Goal: Communication & Community: Answer question/provide support

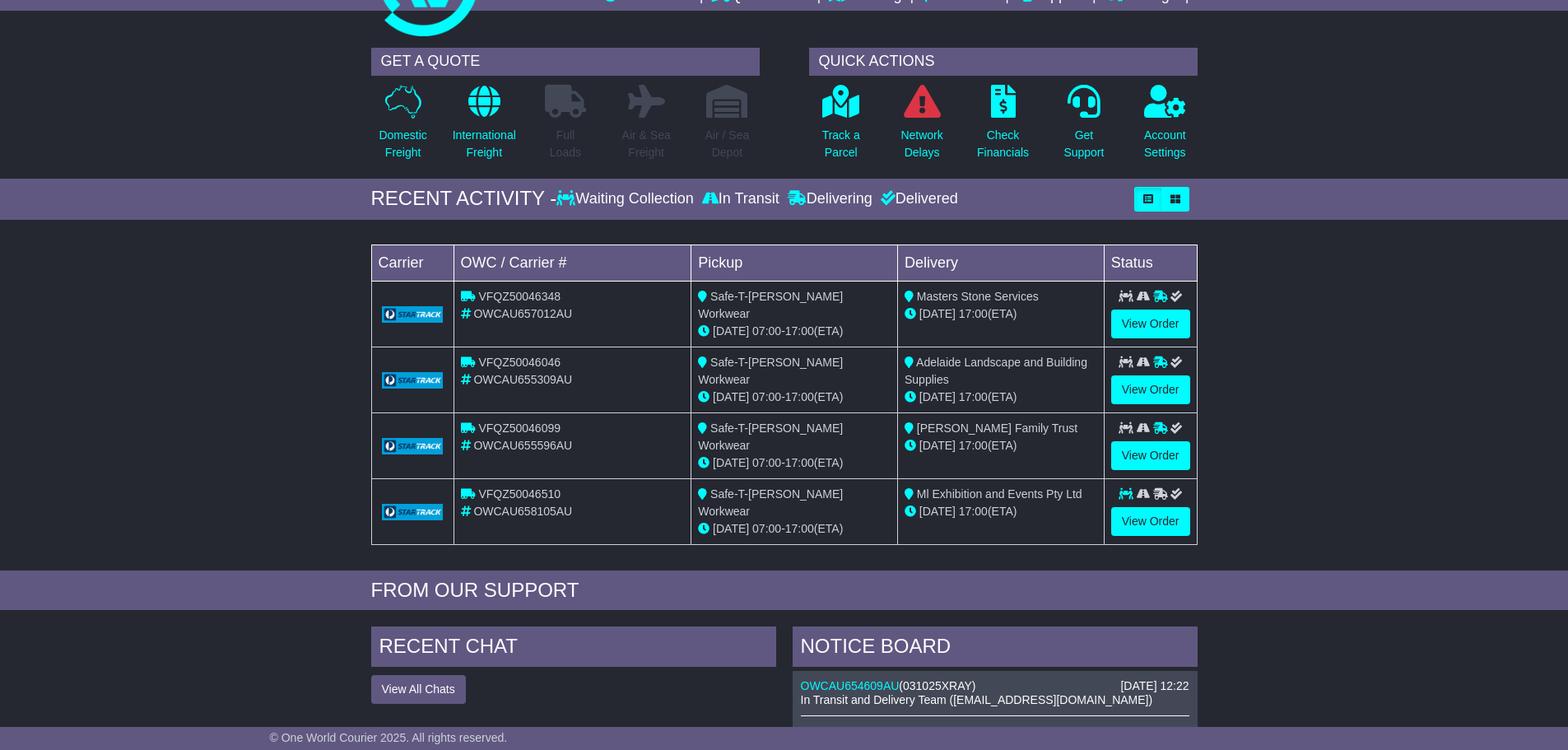
scroll to position [82, 0]
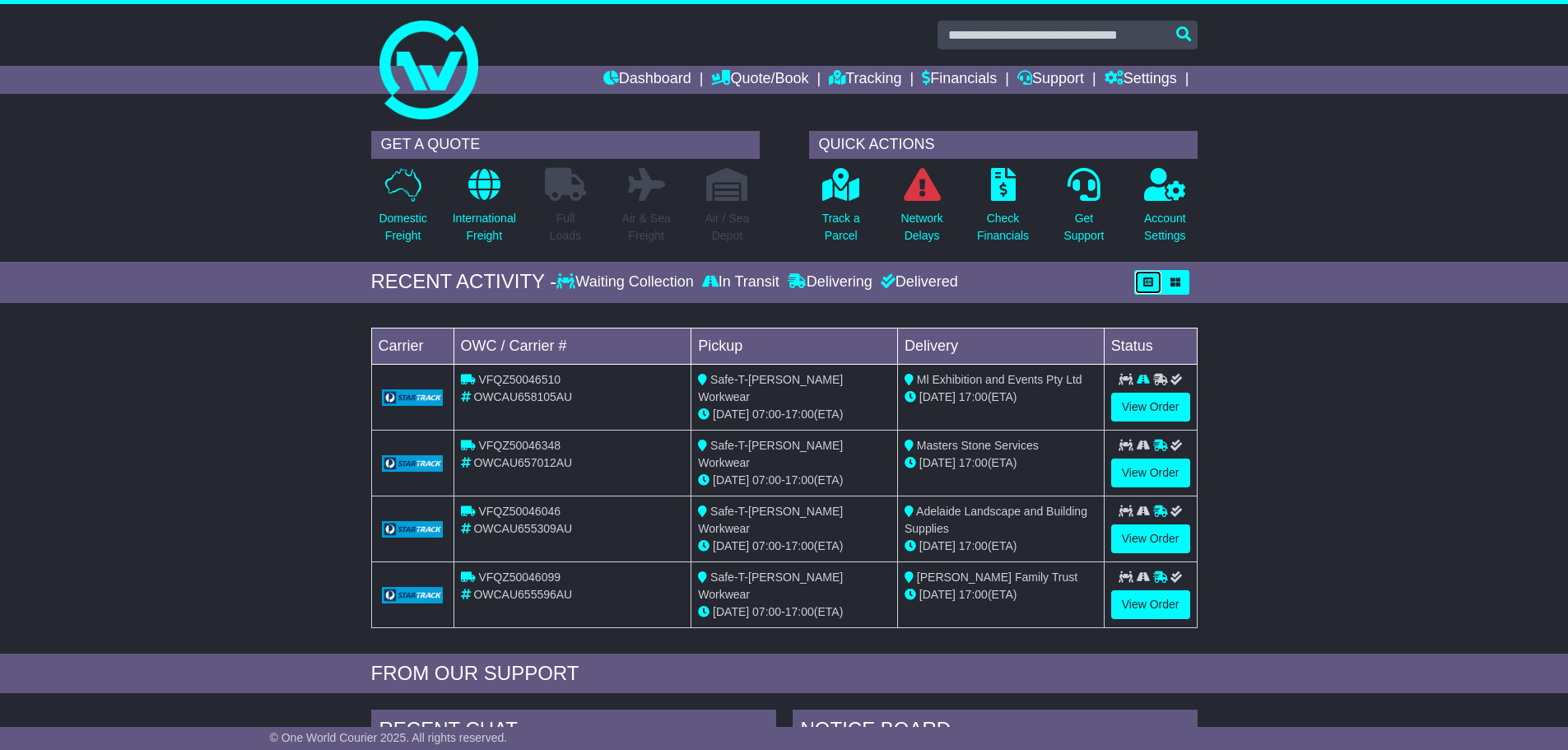
click at [1147, 286] on icon "button" at bounding box center [1149, 283] width 10 height 10
click at [1185, 278] on button "button" at bounding box center [1175, 282] width 28 height 25
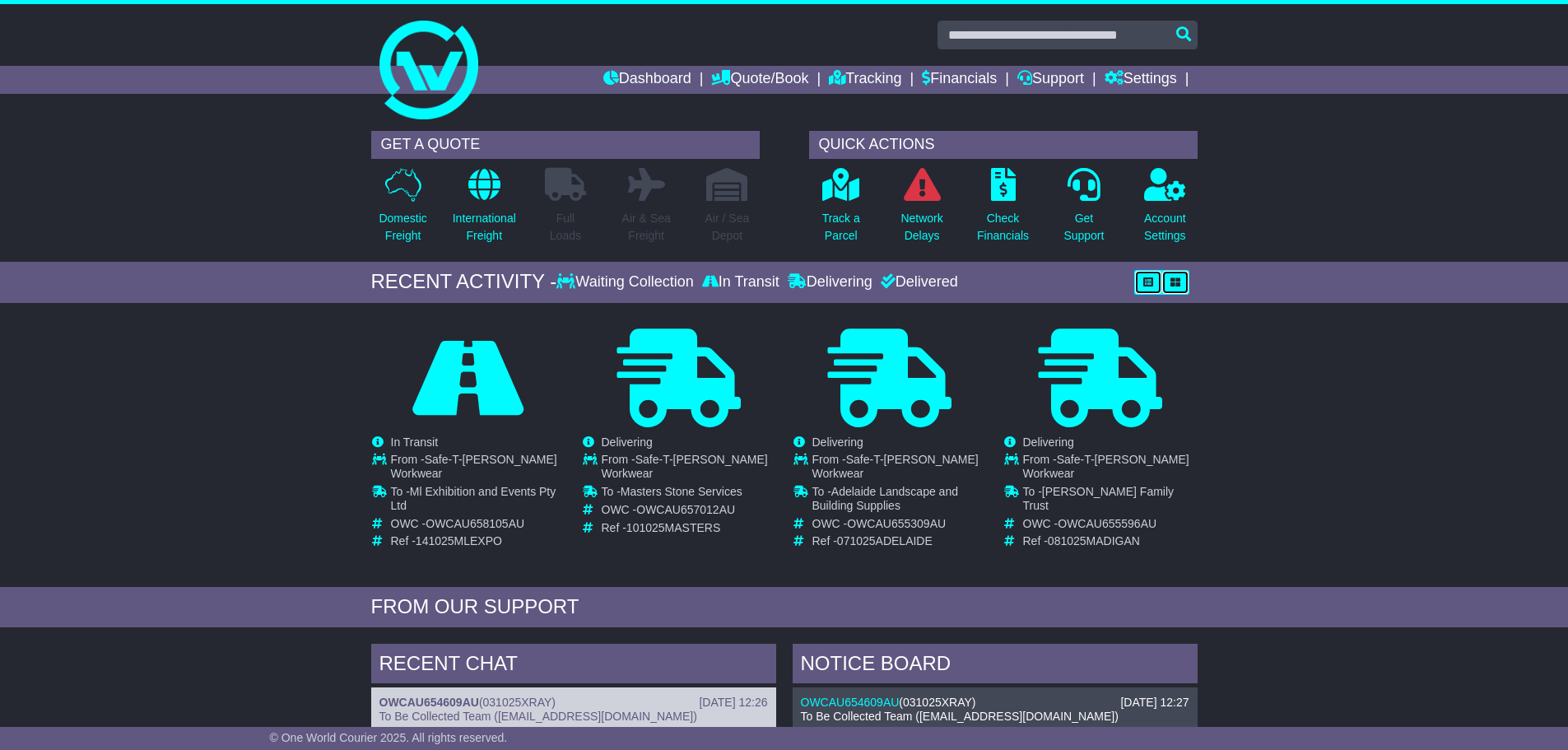
click at [1145, 286] on icon "button" at bounding box center [1149, 283] width 10 height 10
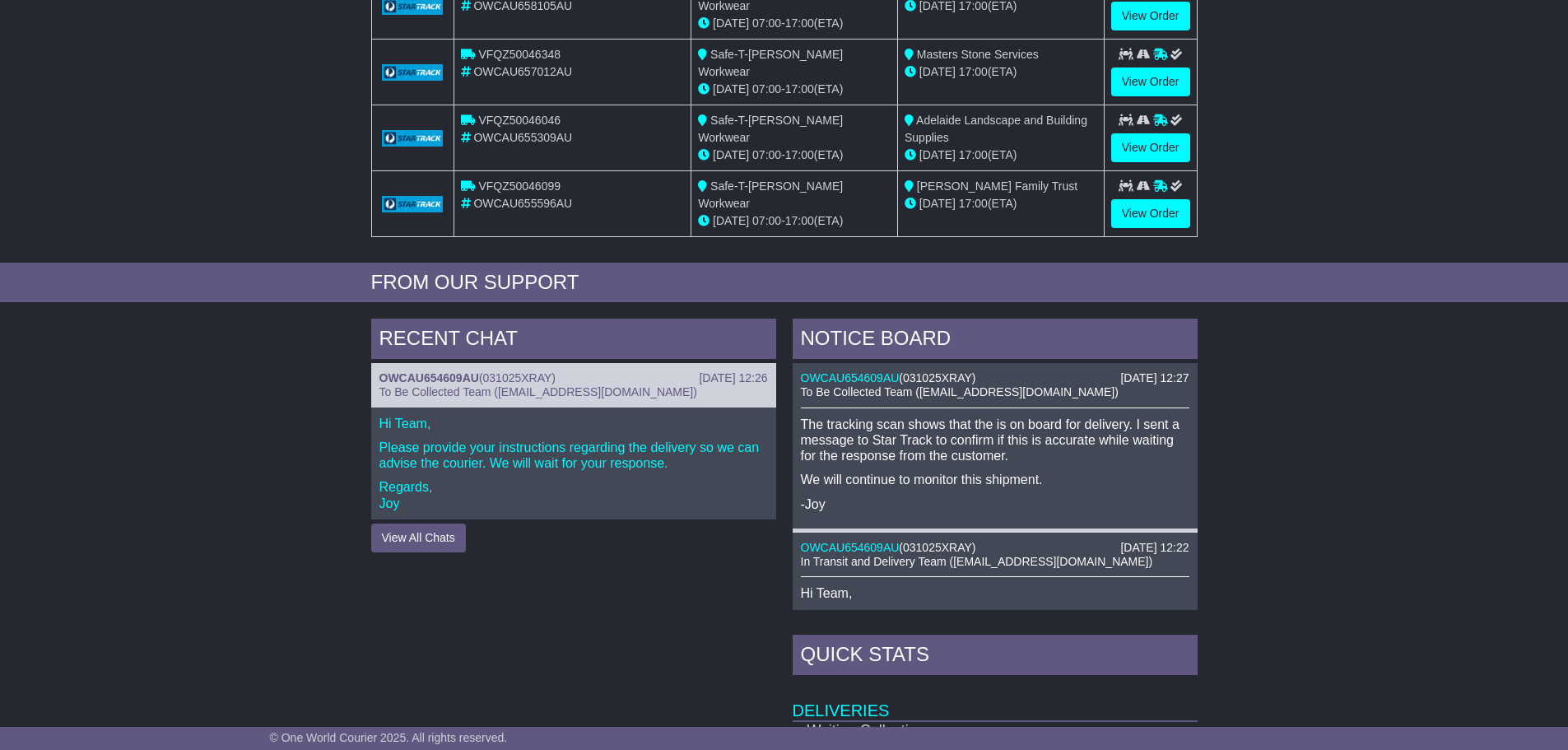
scroll to position [689, 0]
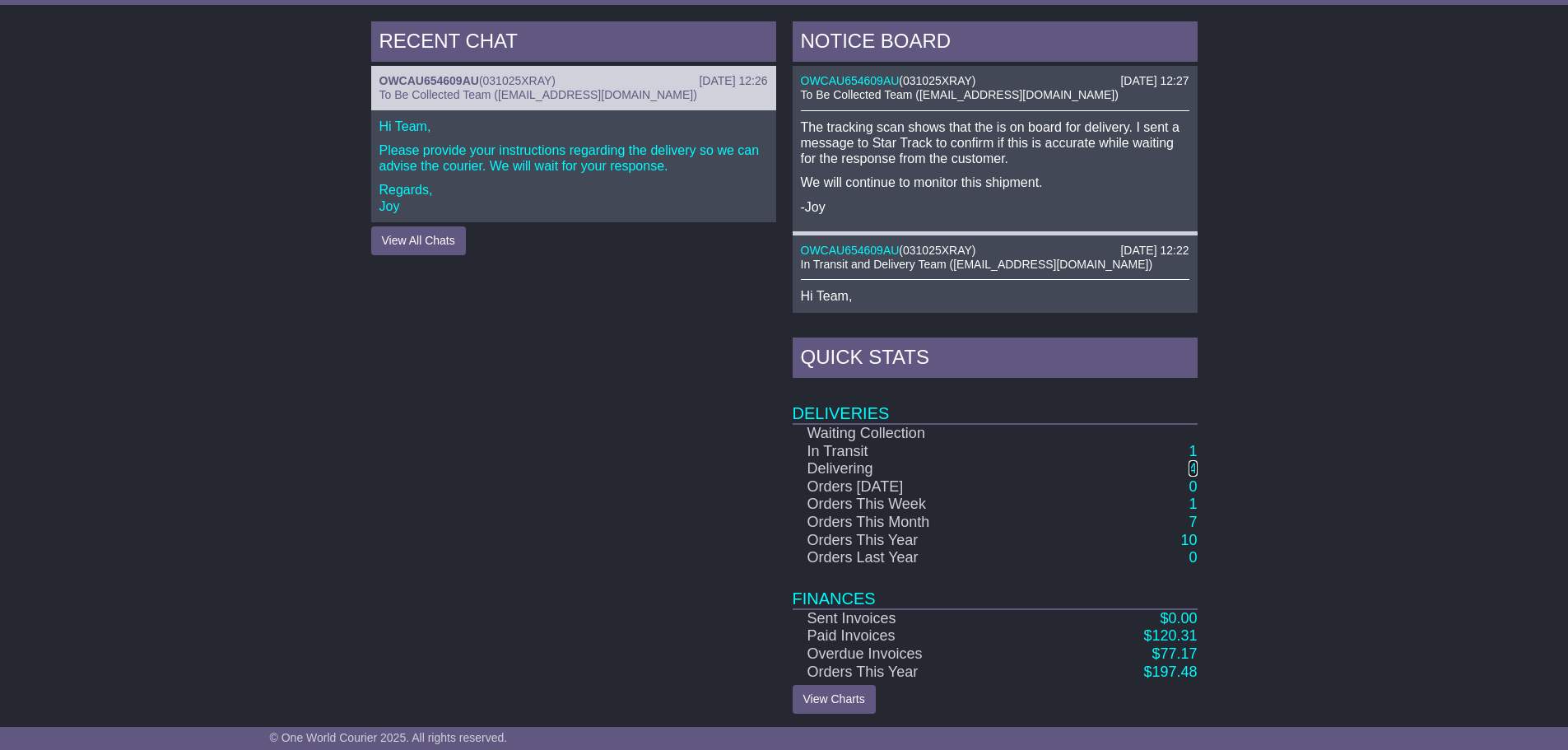
click at [1193, 466] on link "4" at bounding box center [1193, 468] width 8 height 16
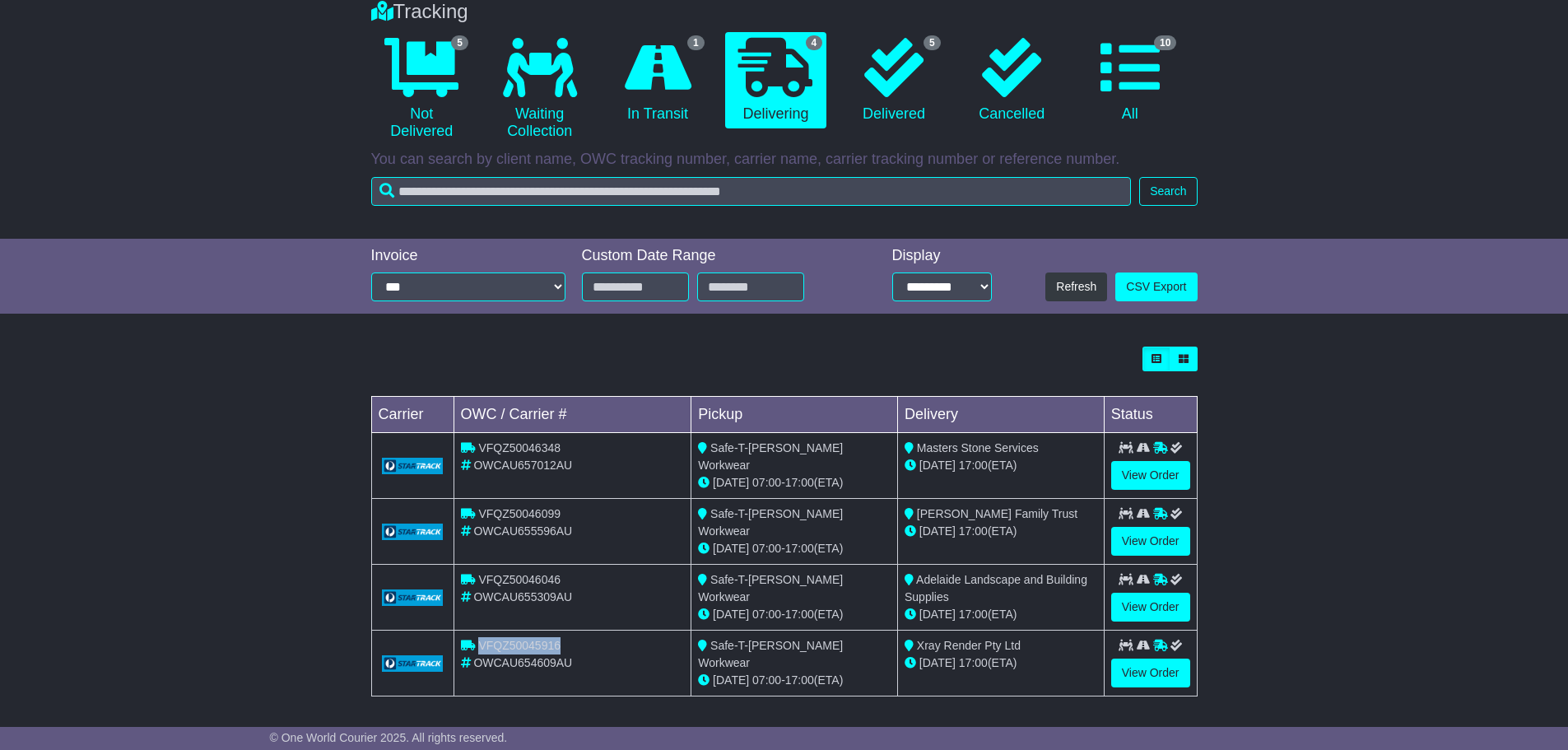
drag, startPoint x: 565, startPoint y: 643, endPoint x: 480, endPoint y: 643, distance: 85.0
click at [480, 643] on div "VFQZ50045916" at bounding box center [573, 646] width 224 height 17
copy span "VFQZ50045916"
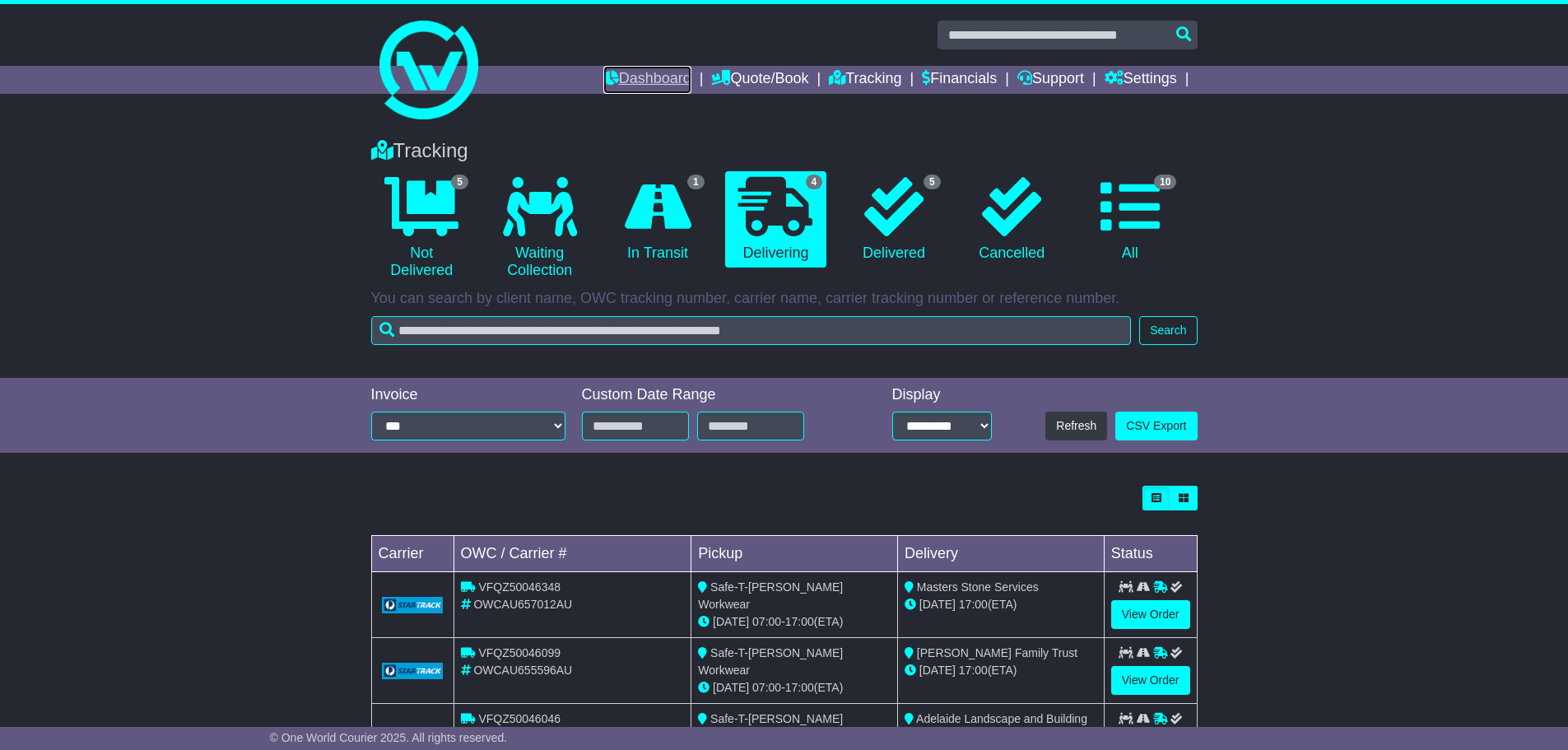
click at [675, 68] on link "Dashboard" at bounding box center [648, 80] width 88 height 28
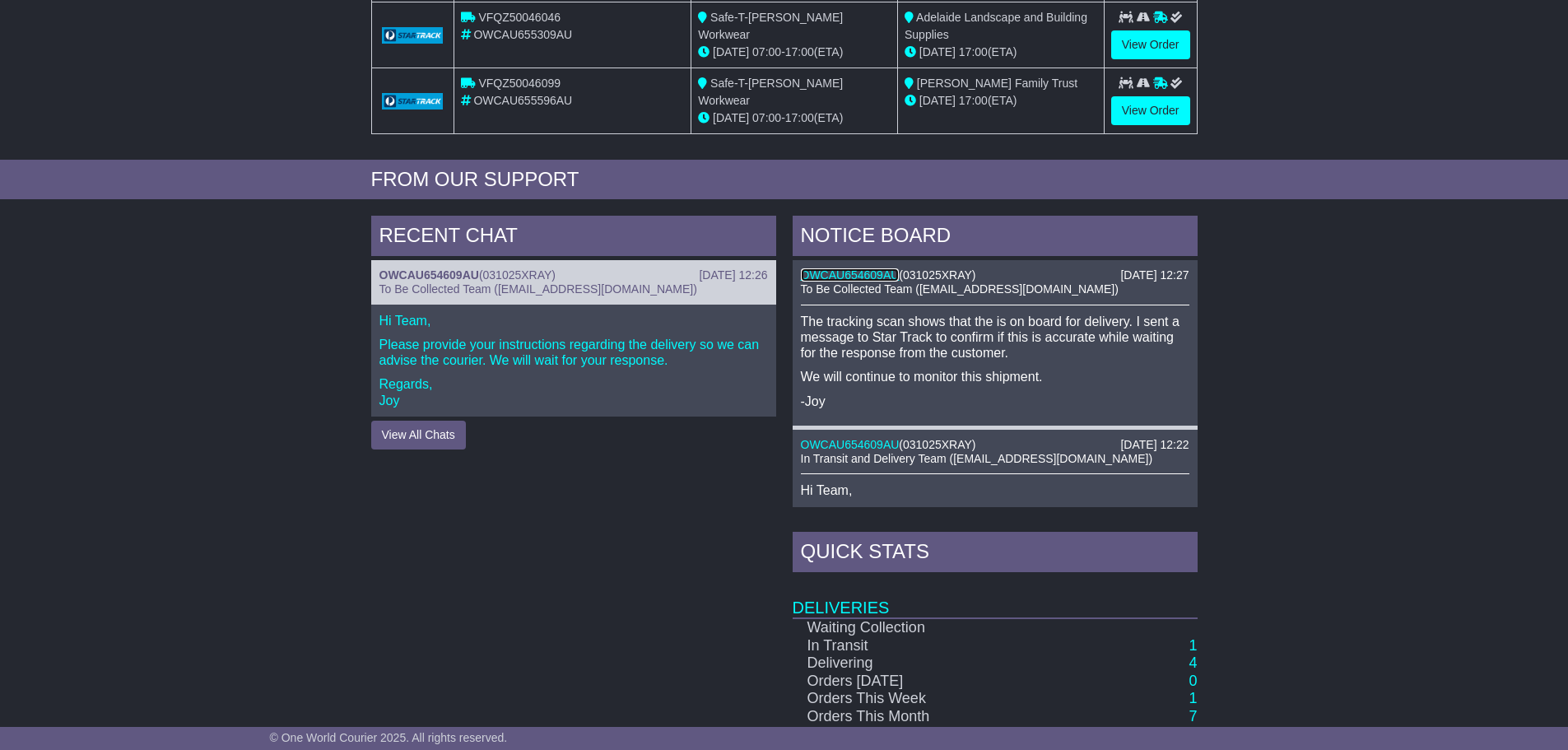
click at [873, 273] on link "OWCAU654609AU" at bounding box center [851, 275] width 98 height 14
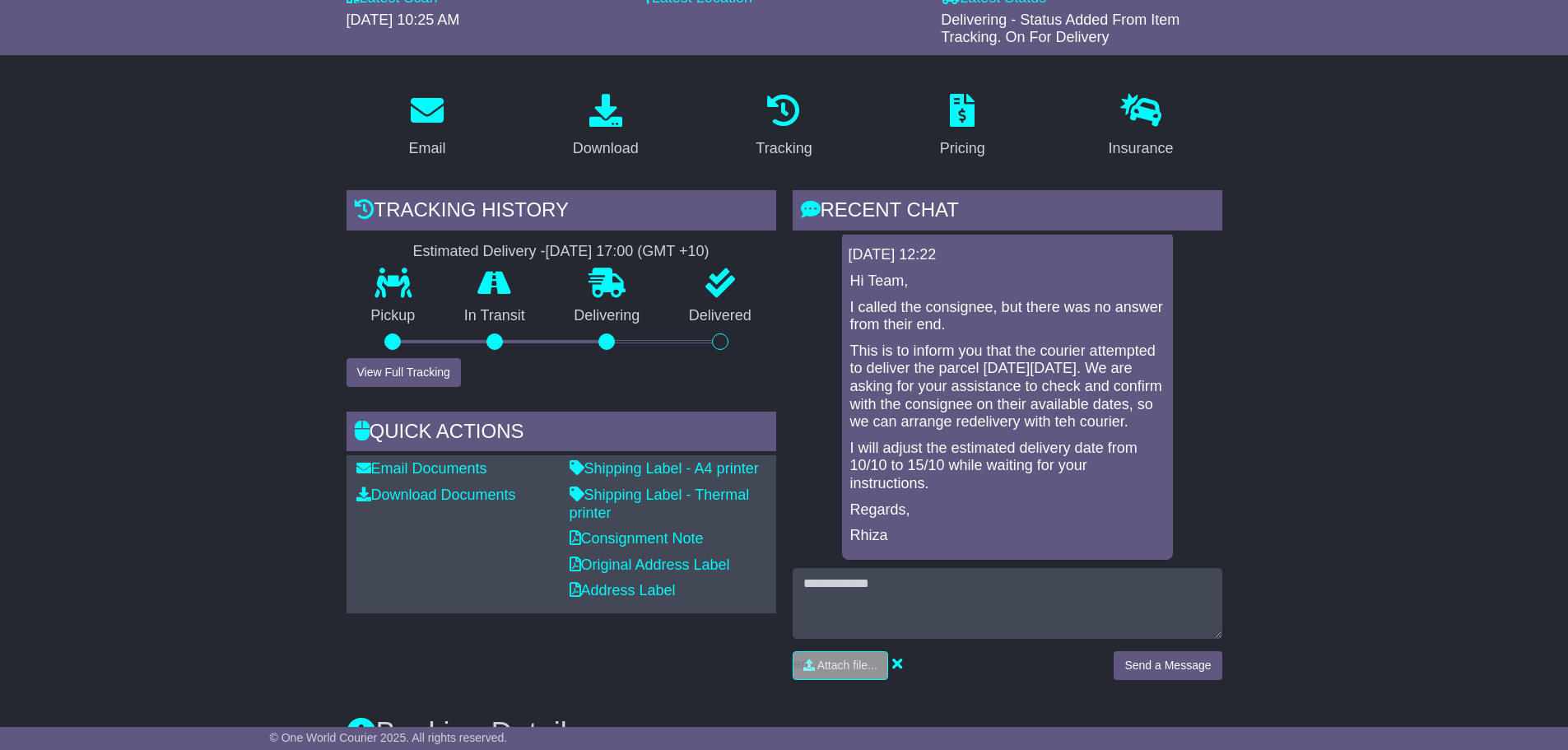
scroll to position [247, 0]
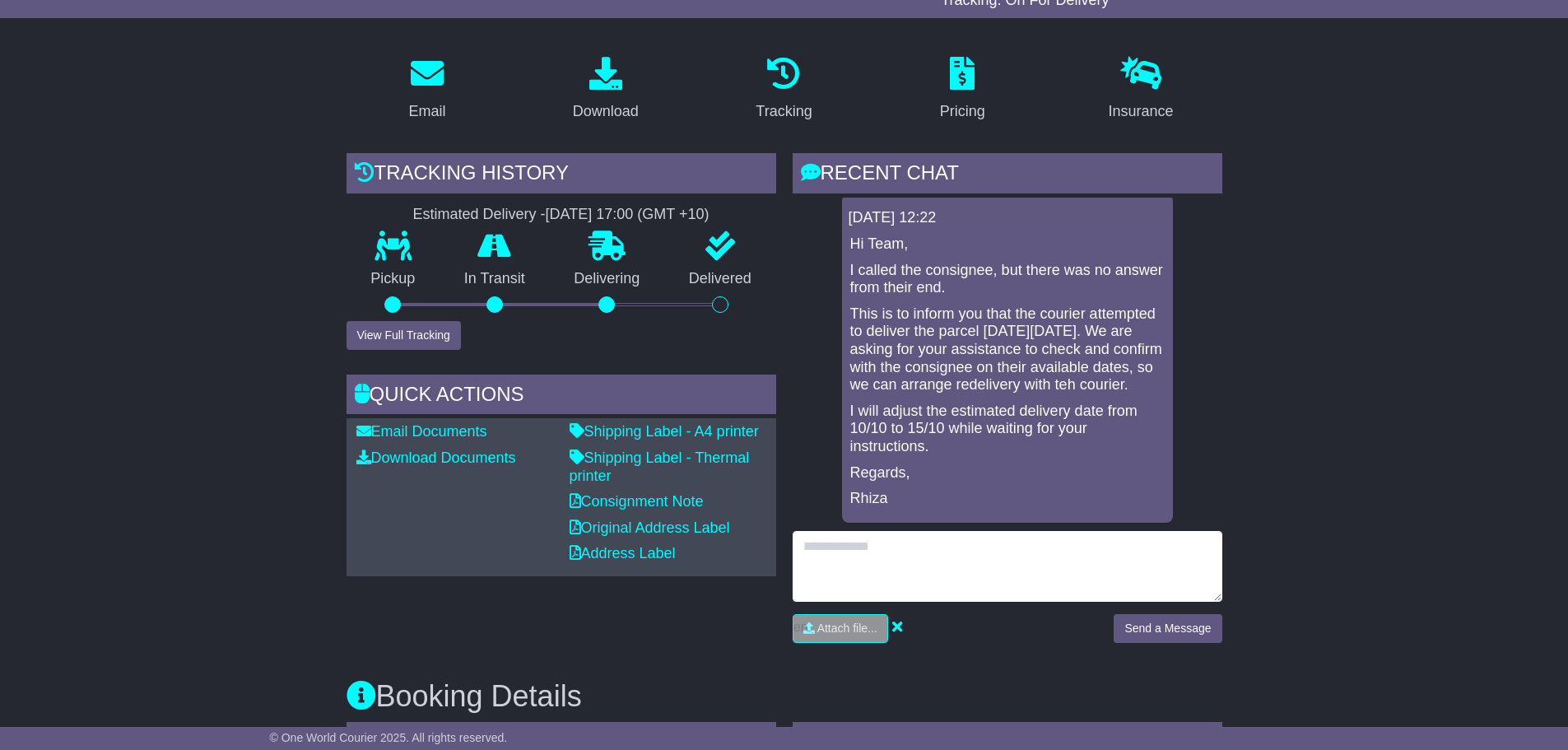
click at [852, 544] on textarea at bounding box center [1008, 567] width 430 height 70
type textarea "**********"
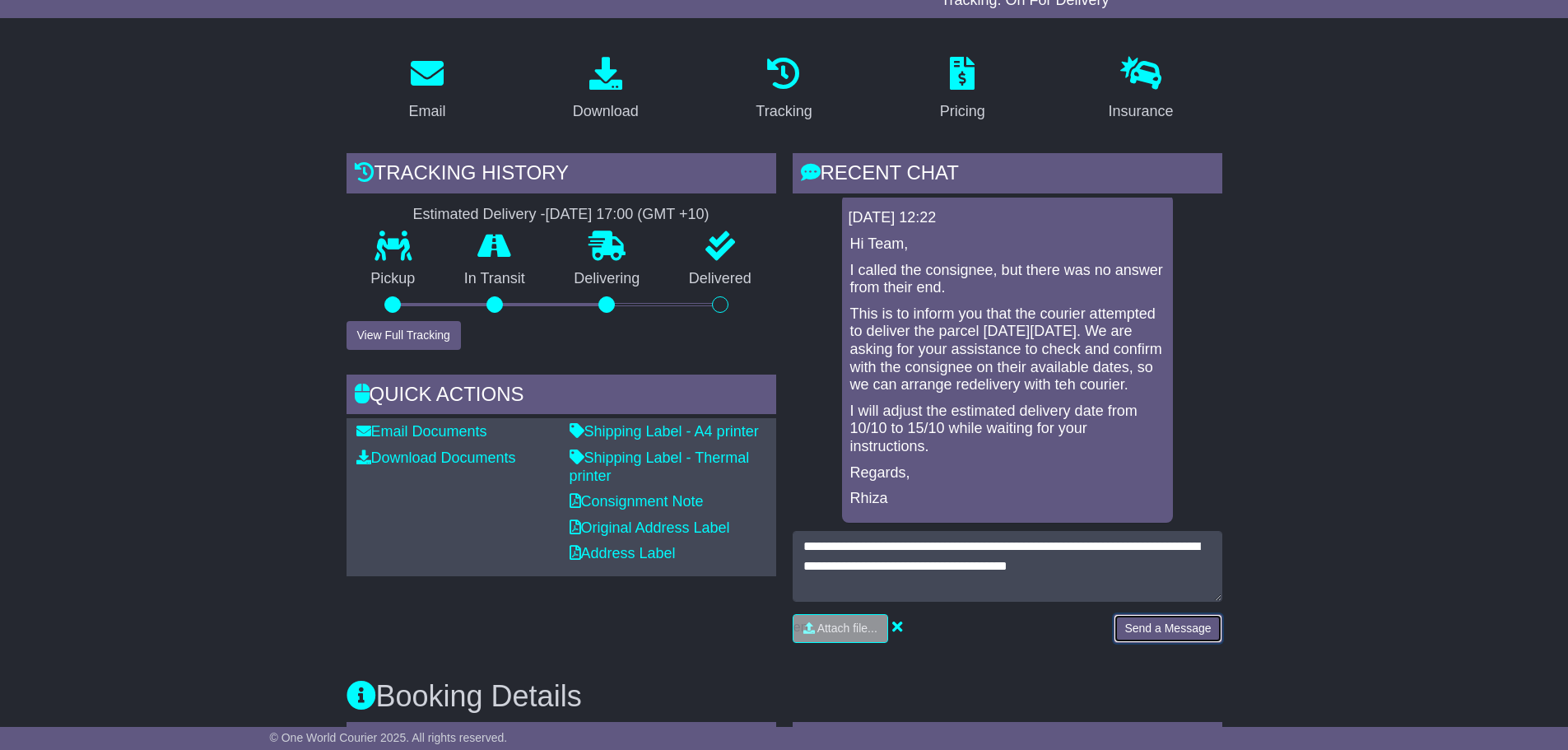
click at [1177, 633] on button "Send a Message" at bounding box center [1167, 629] width 108 height 29
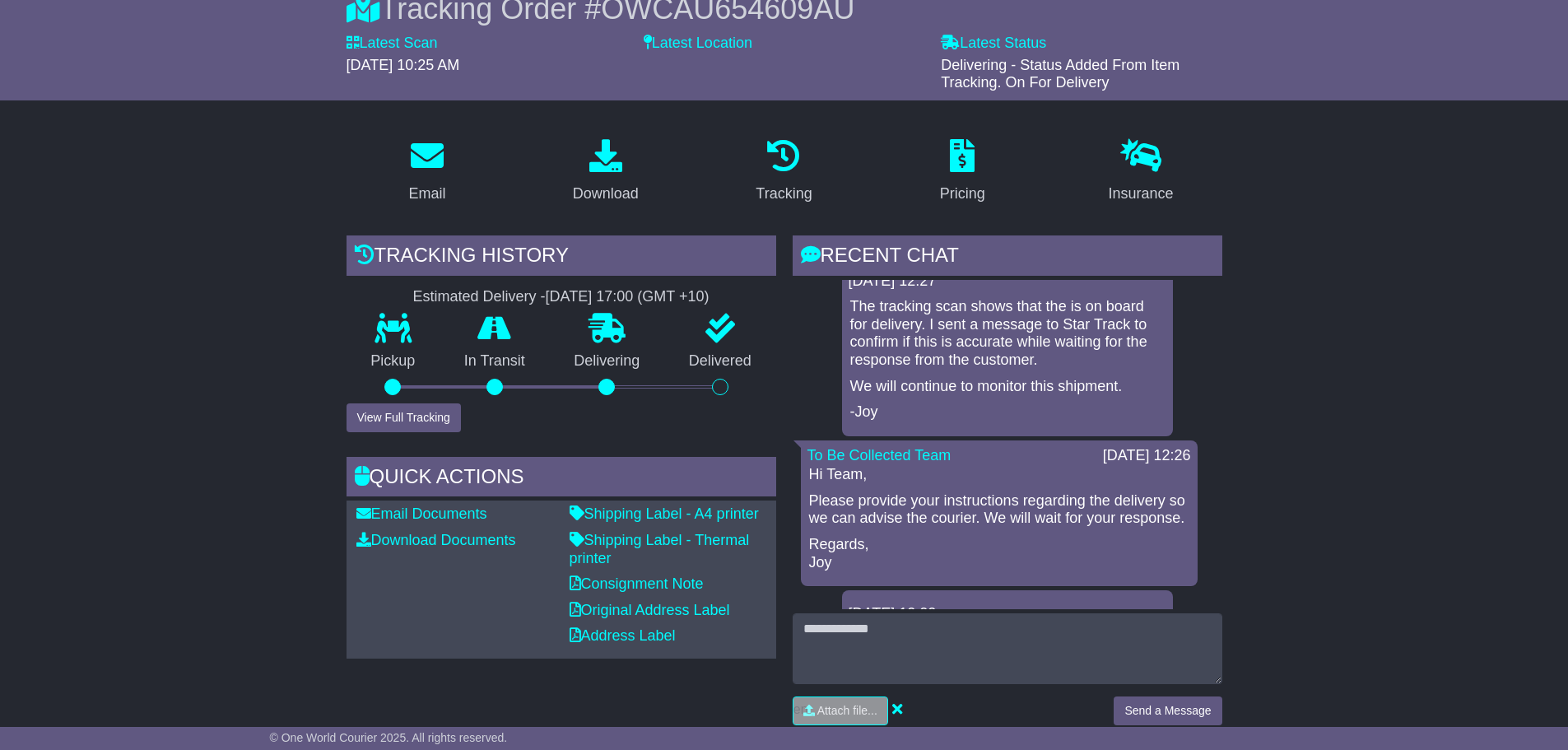
scroll to position [0, 0]
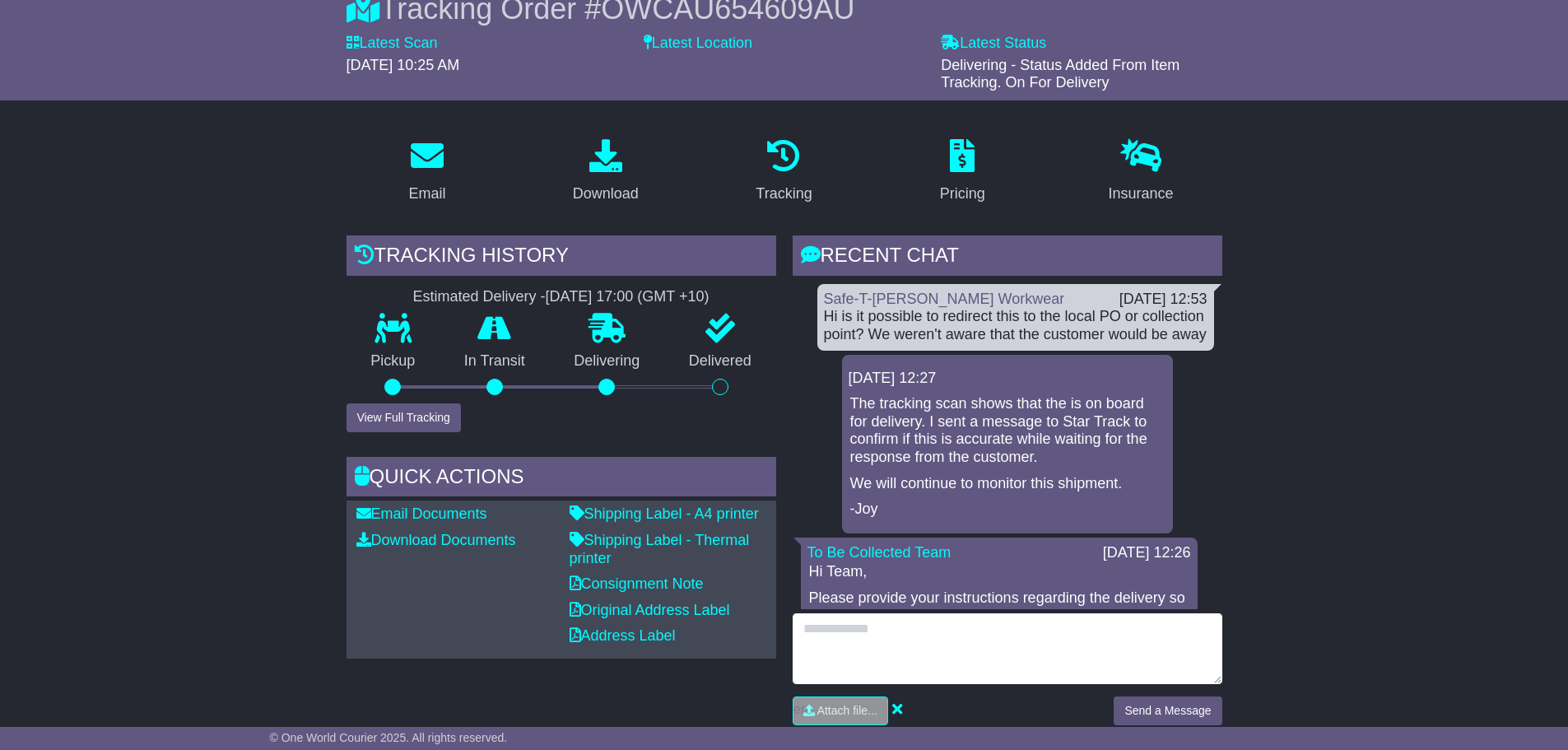
click at [897, 636] on textarea at bounding box center [1008, 648] width 430 height 70
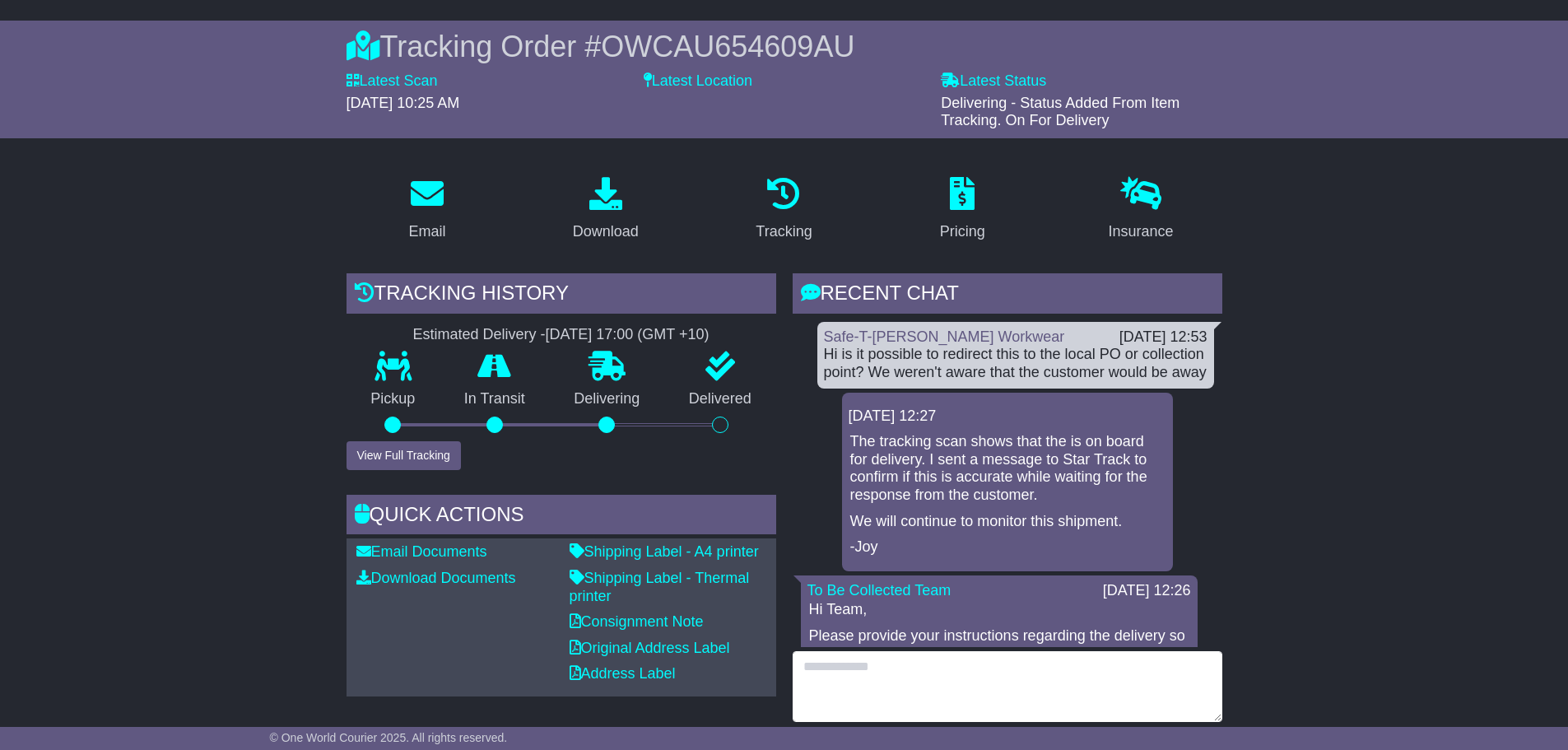
scroll to position [165, 0]
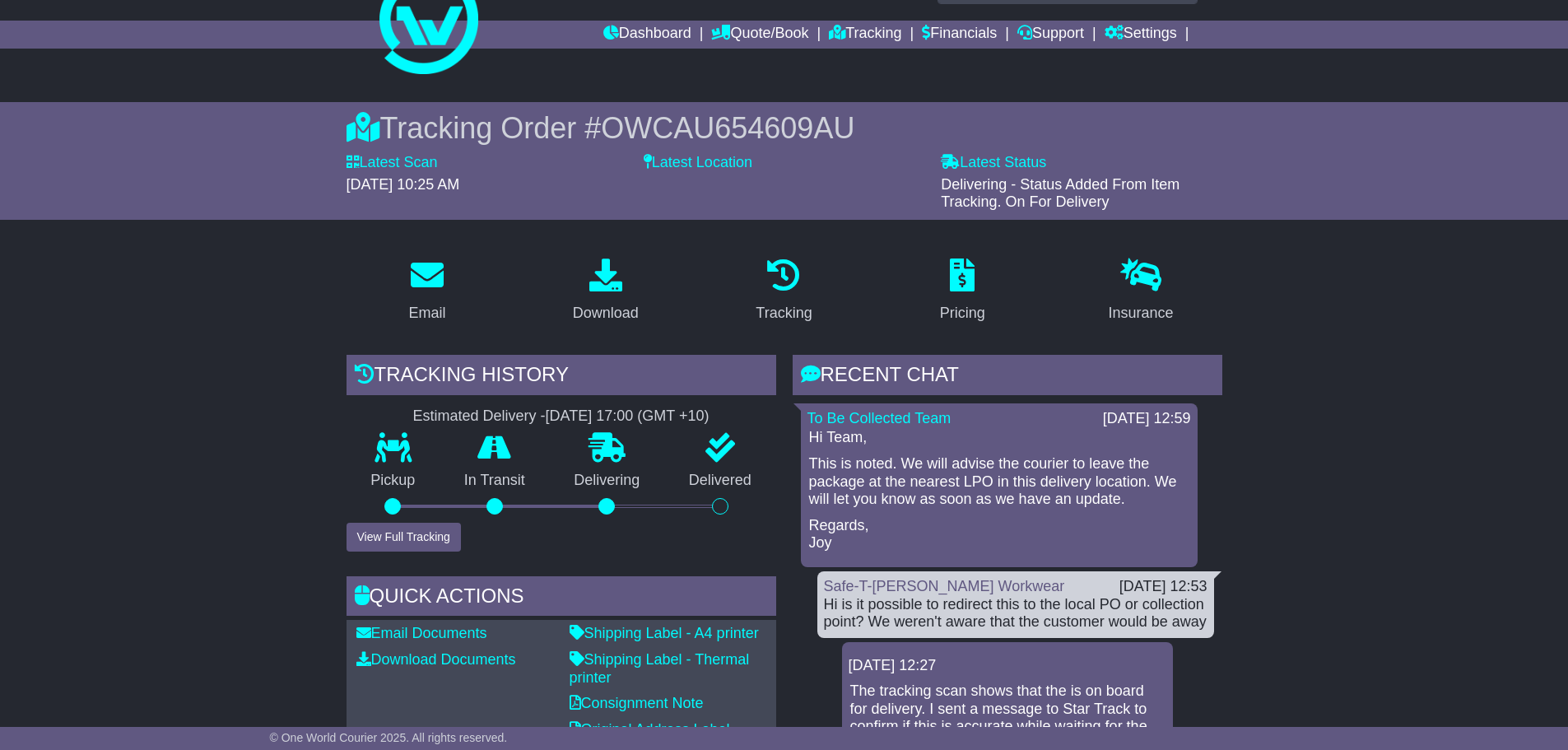
scroll to position [82, 0]
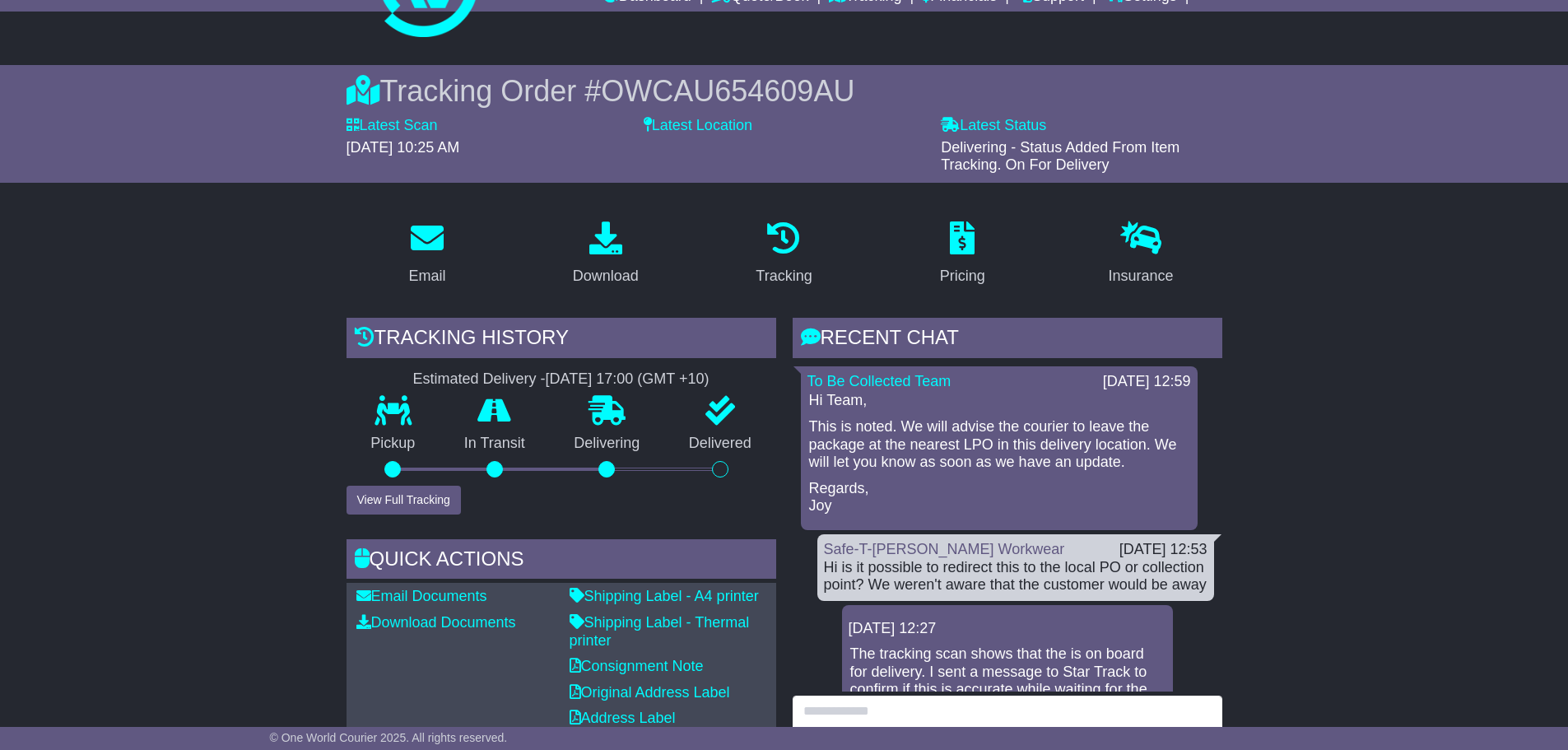
click at [911, 719] on textarea at bounding box center [1008, 730] width 430 height 70
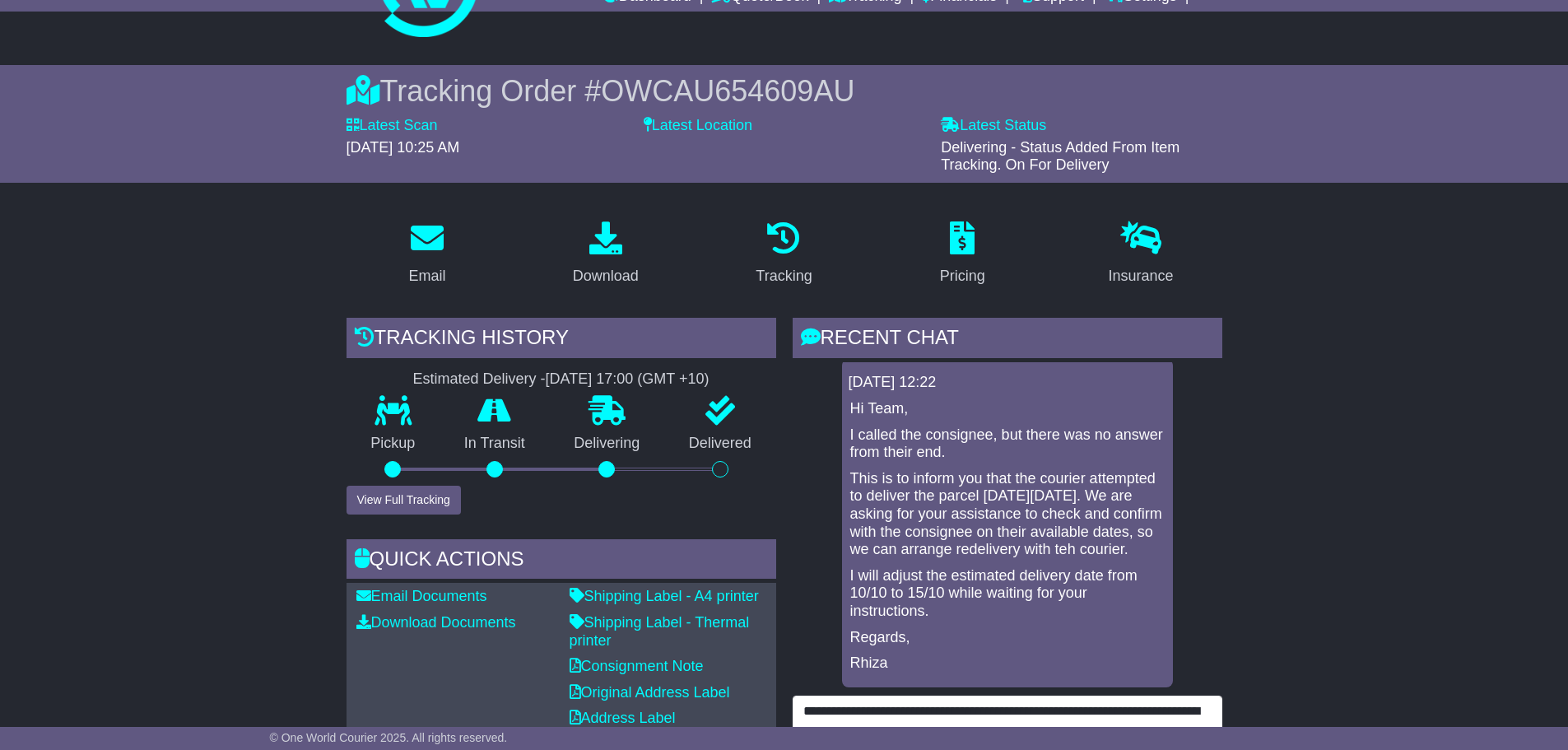
scroll to position [614, 0]
click at [1131, 708] on textarea "**********" at bounding box center [1008, 730] width 430 height 70
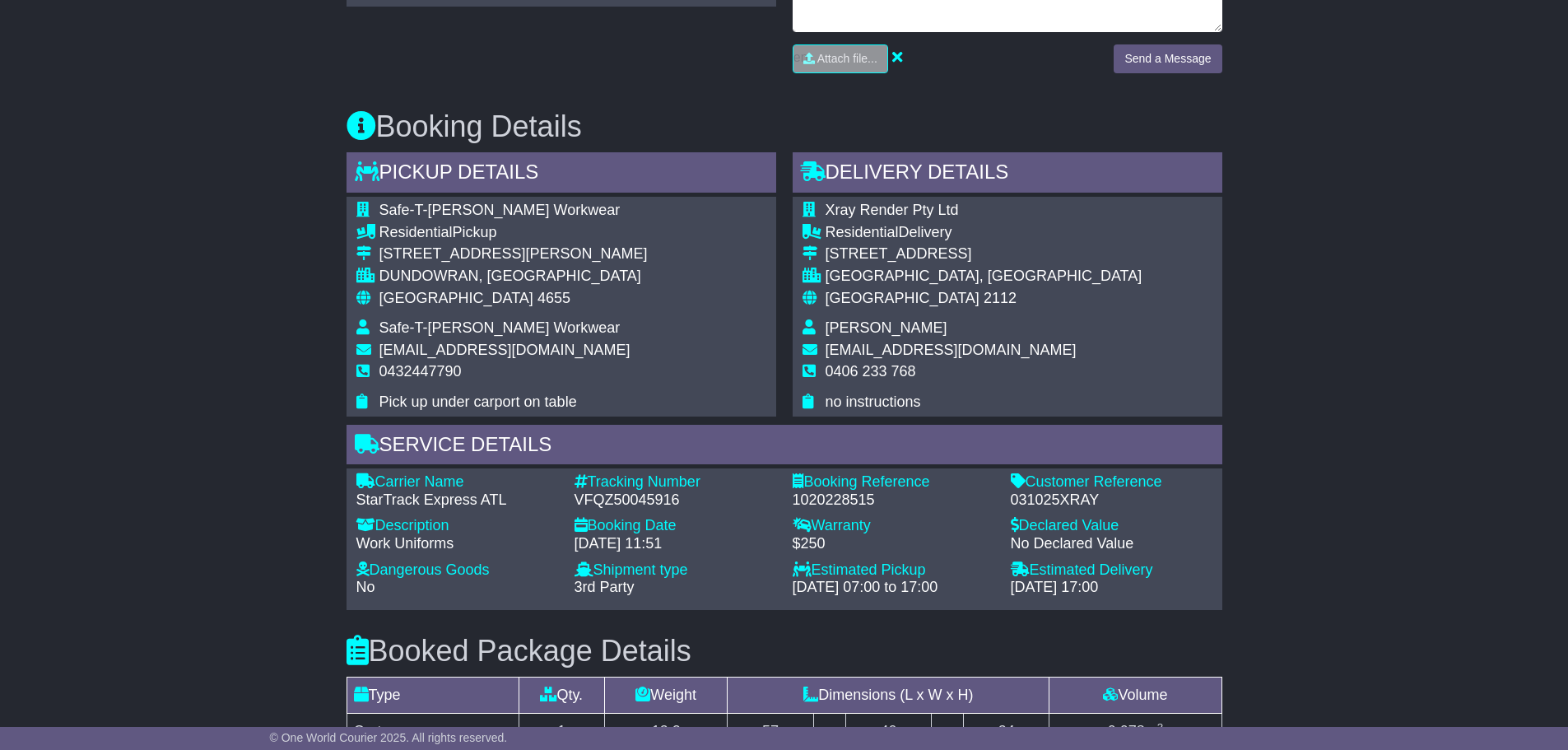
drag, startPoint x: 1157, startPoint y: 707, endPoint x: 1158, endPoint y: 577, distance: 130.0
click at [1158, 577] on div "Email Download Tracking Pricing Insurance" at bounding box center [784, 355] width 892 height 1748
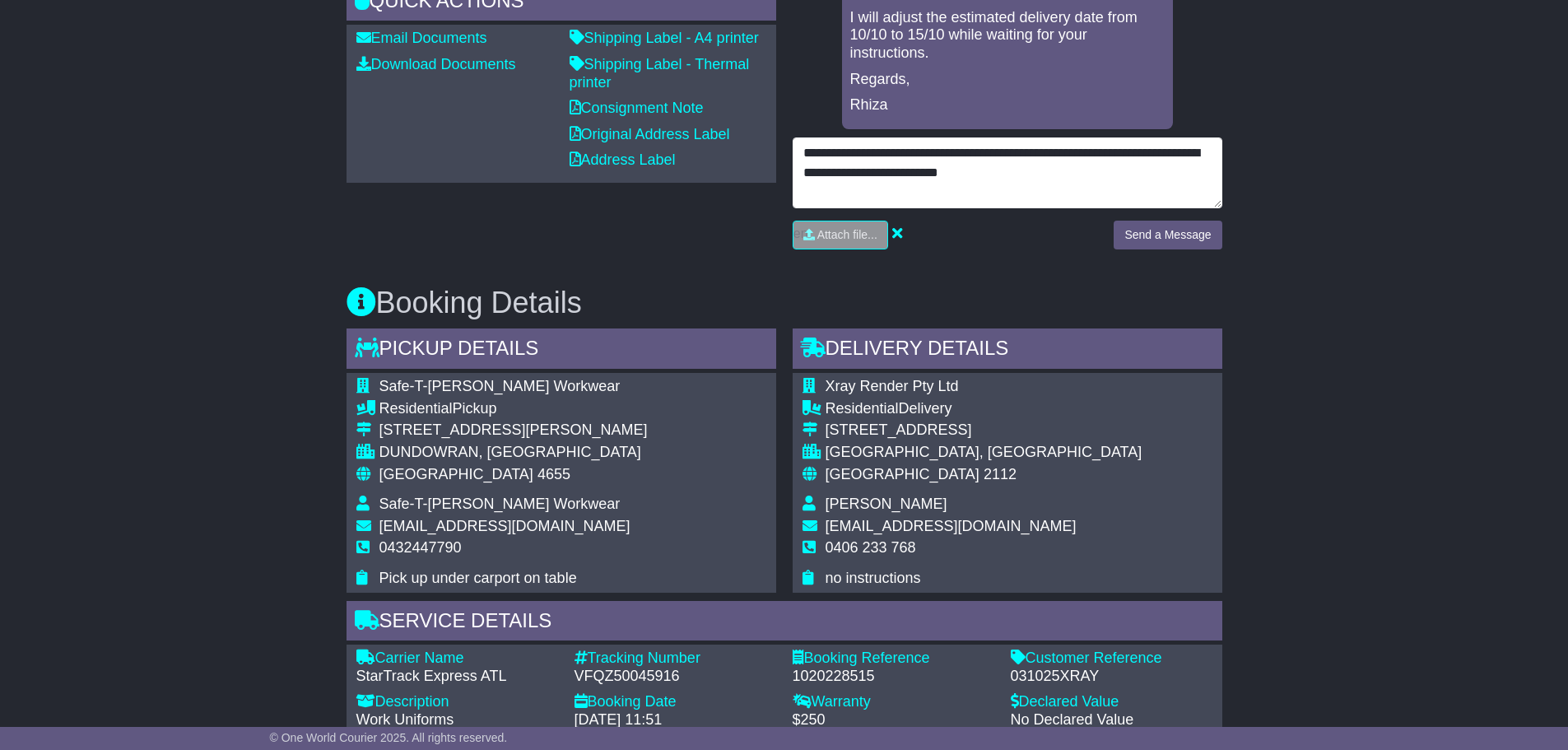
scroll to position [488, 0]
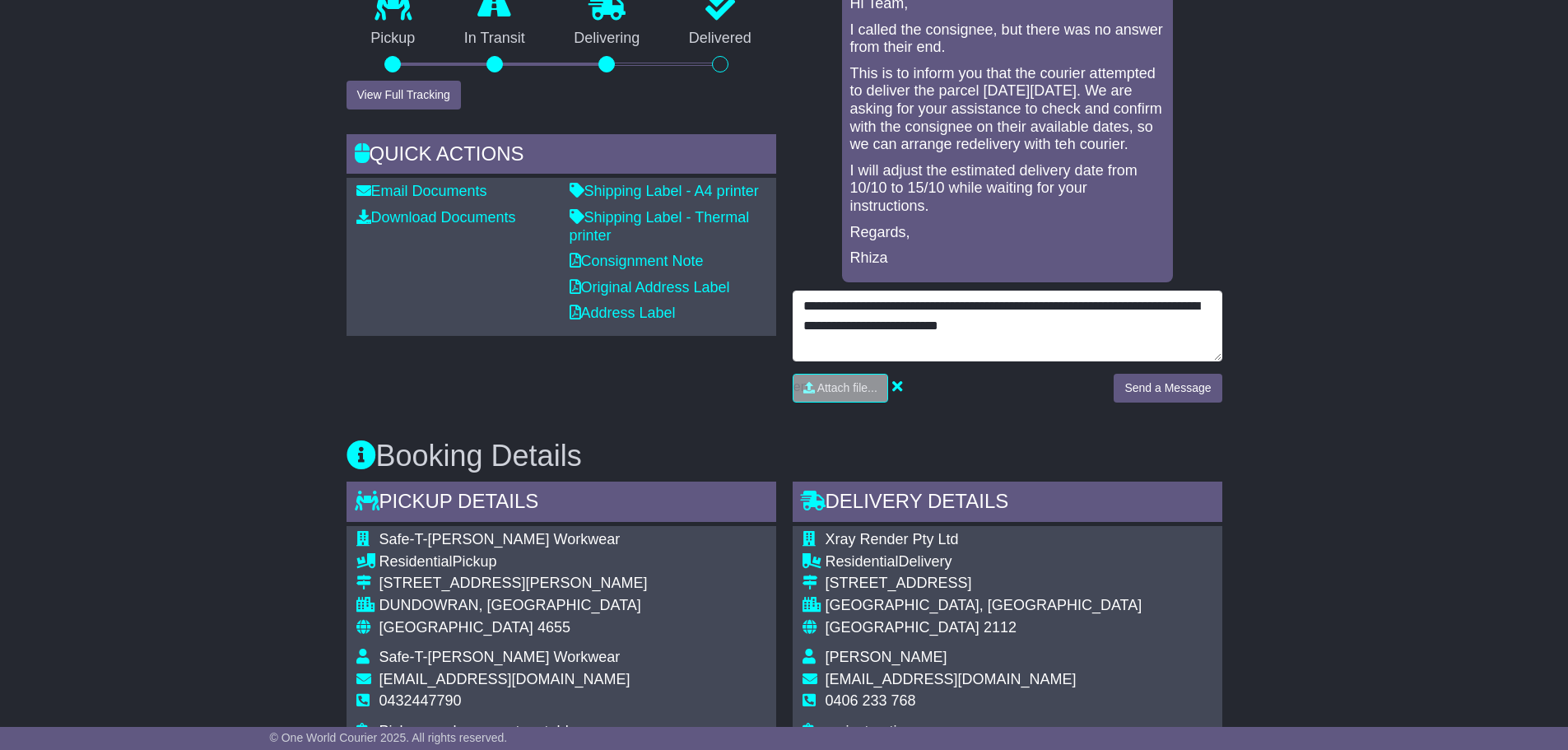
click at [1037, 323] on textarea "**********" at bounding box center [1008, 325] width 430 height 70
drag, startPoint x: 1030, startPoint y: 329, endPoint x: 908, endPoint y: 345, distance: 123.0
click at [908, 345] on textarea "**********" at bounding box center [1008, 325] width 430 height 70
click at [965, 320] on textarea "**********" at bounding box center [1008, 325] width 430 height 70
type textarea "**********"
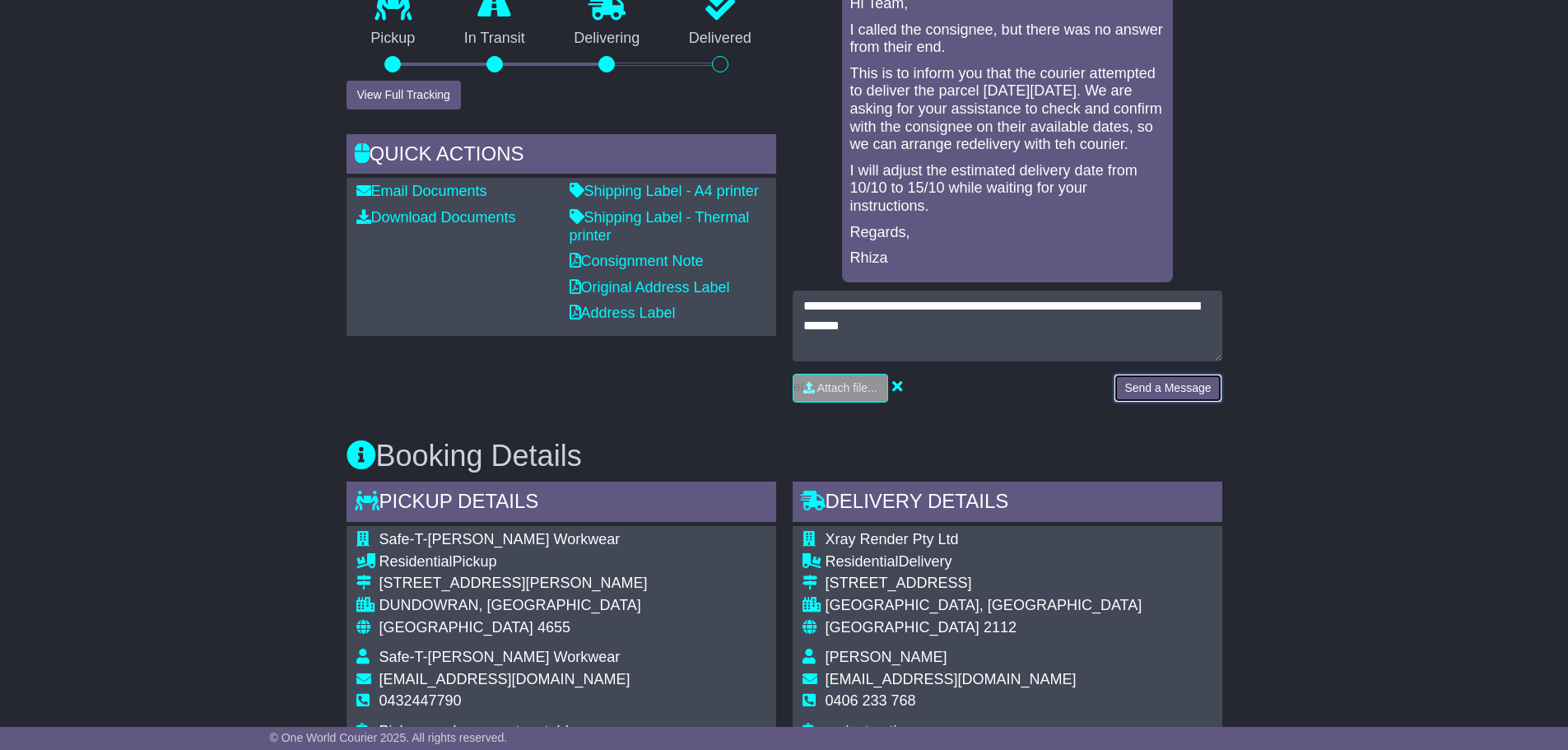
click at [1195, 395] on button "Send a Message" at bounding box center [1167, 388] width 108 height 29
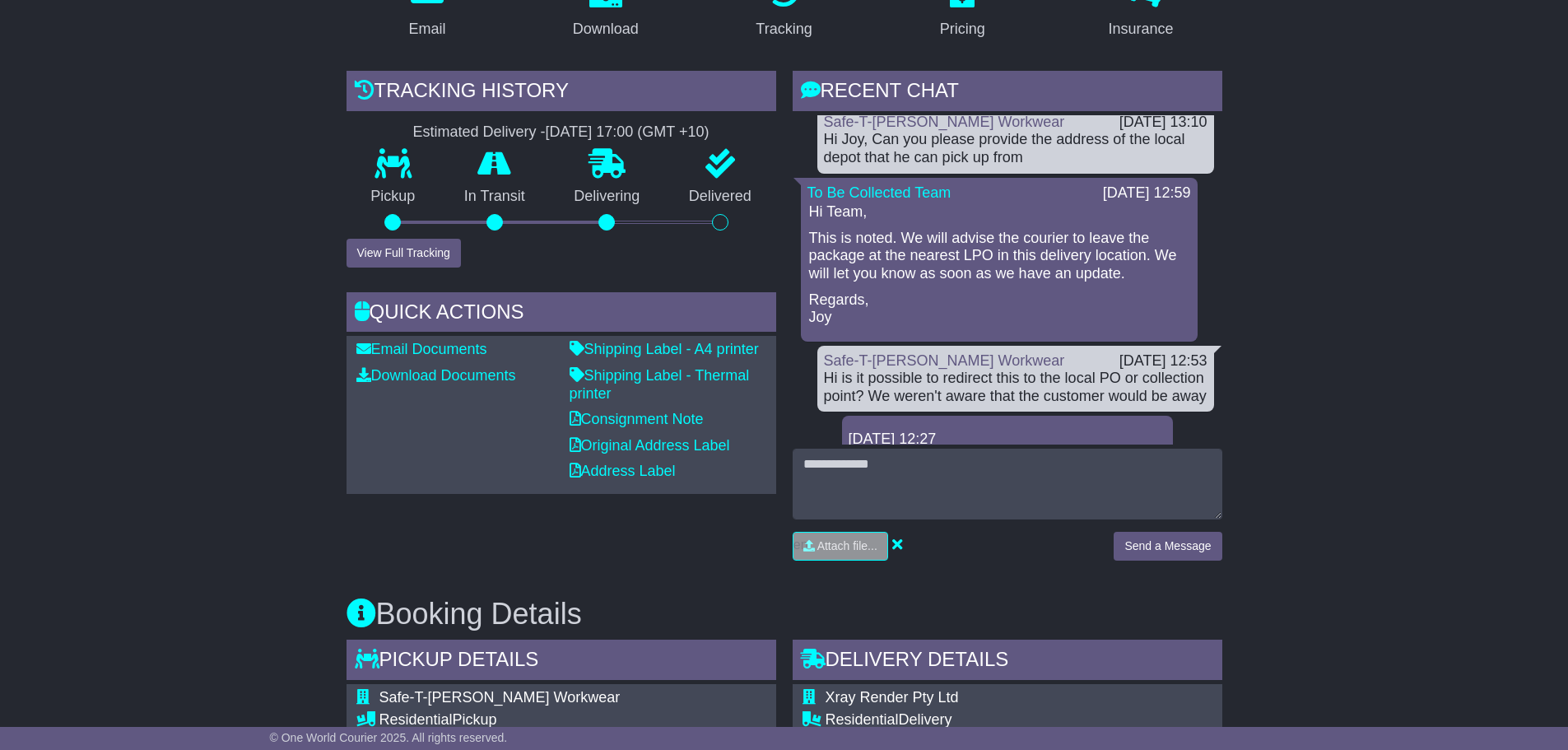
scroll to position [0, 0]
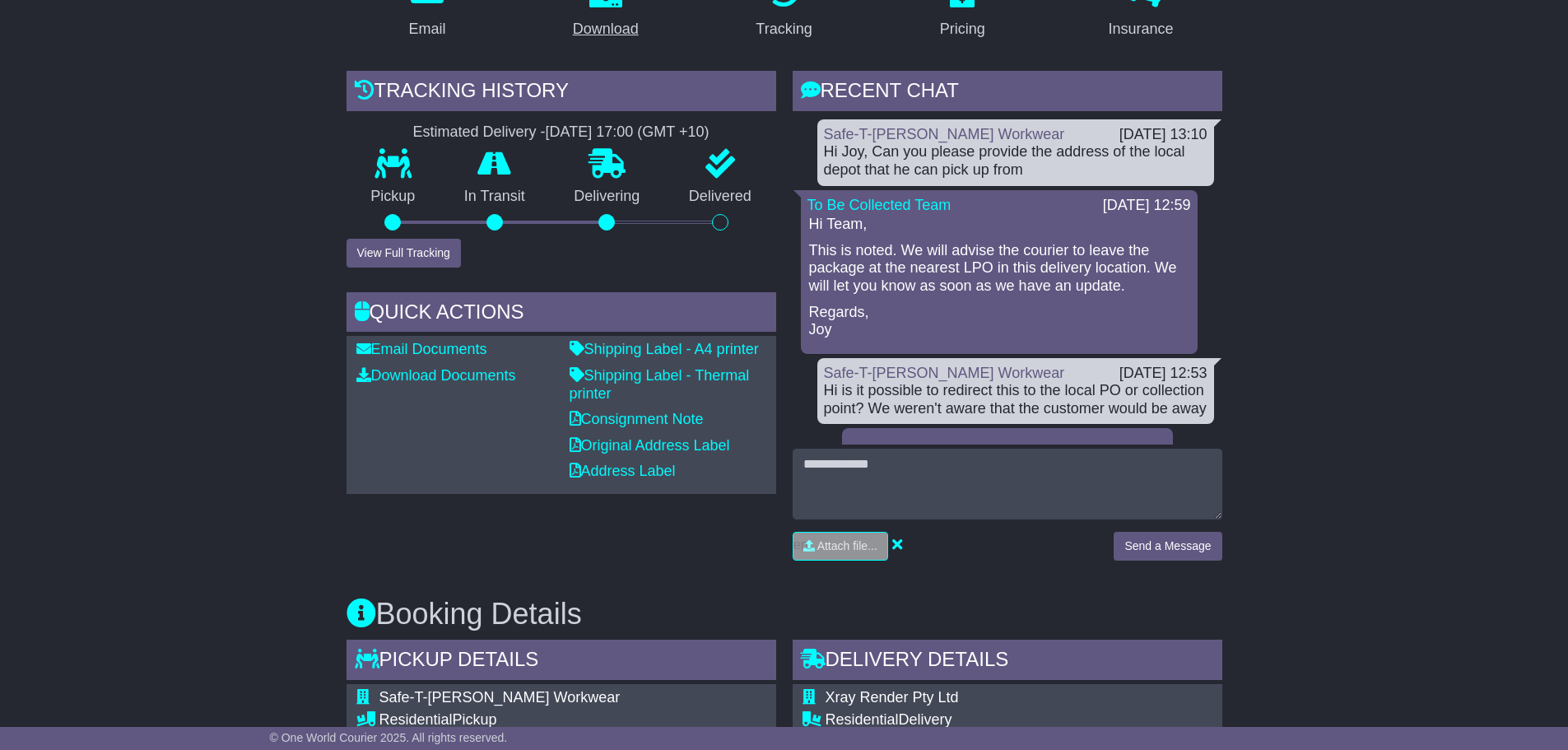
drag, startPoint x: 1380, startPoint y: 646, endPoint x: 617, endPoint y: 17, distance: 988.8
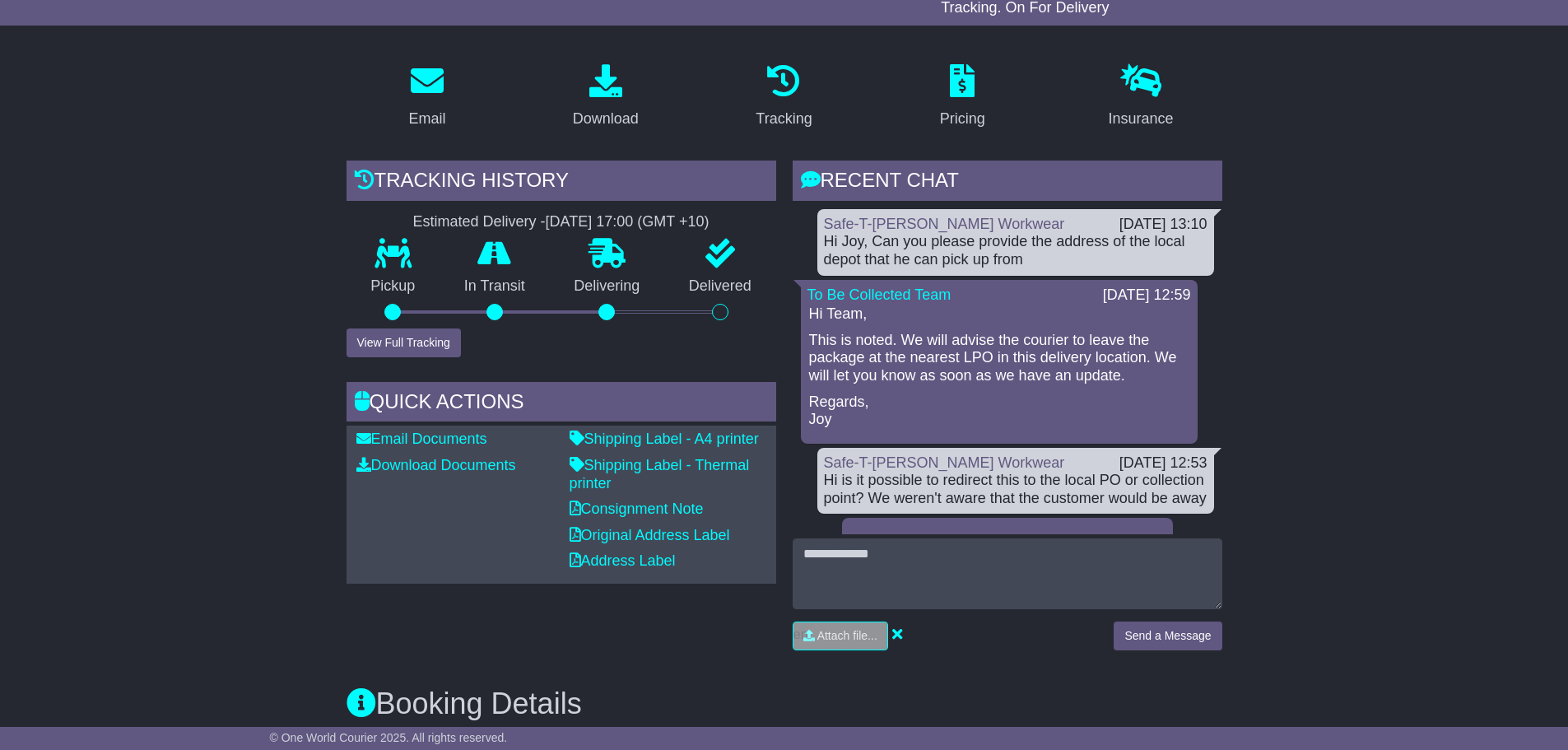
scroll to position [247, 0]
